Goal: Task Accomplishment & Management: Use online tool/utility

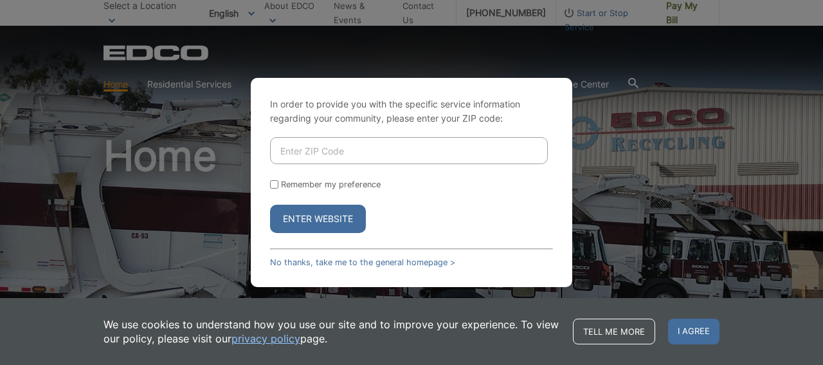
click at [396, 154] on input "Enter ZIP Code" at bounding box center [409, 150] width 278 height 27
type input "92075"
click at [313, 221] on button "Enter Website" at bounding box center [318, 219] width 96 height 28
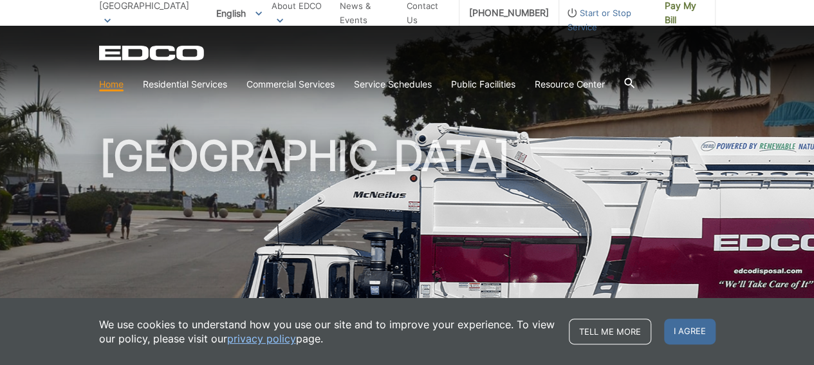
click at [693, 336] on span "I agree" at bounding box center [689, 331] width 51 height 26
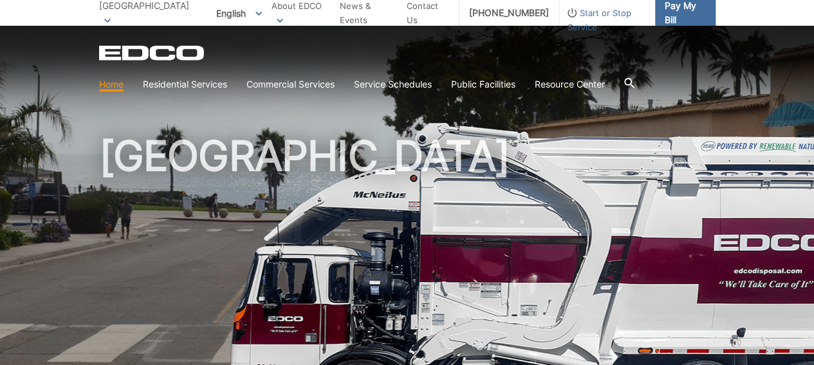
click at [689, 14] on span "Pay My Bill" at bounding box center [684, 13] width 41 height 28
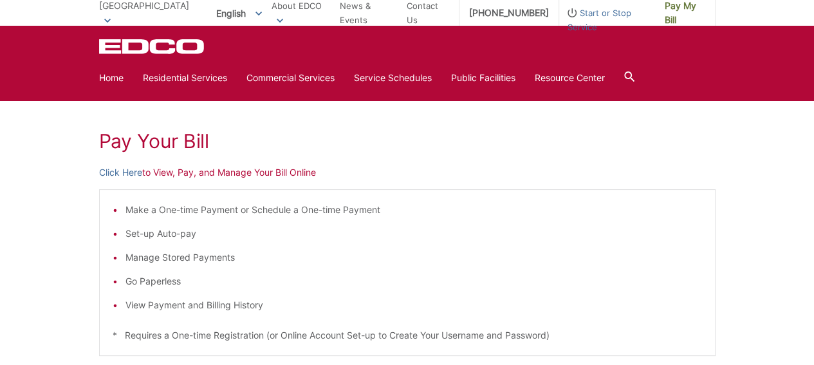
scroll to position [129, 0]
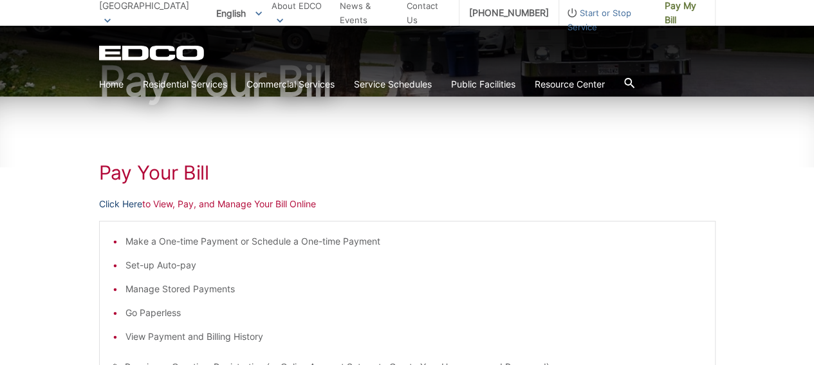
click at [116, 204] on link "Click Here" at bounding box center [120, 204] width 43 height 14
